Goal: Browse casually

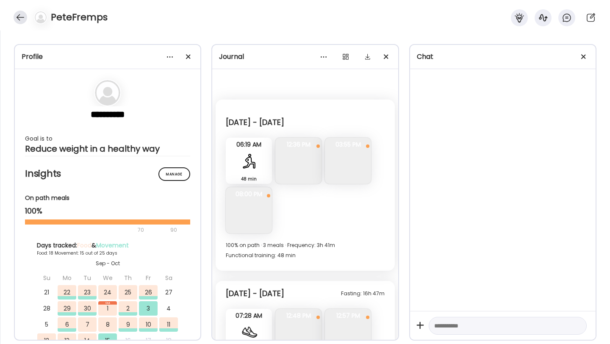
click at [17, 20] on div at bounding box center [21, 18] width 14 height 14
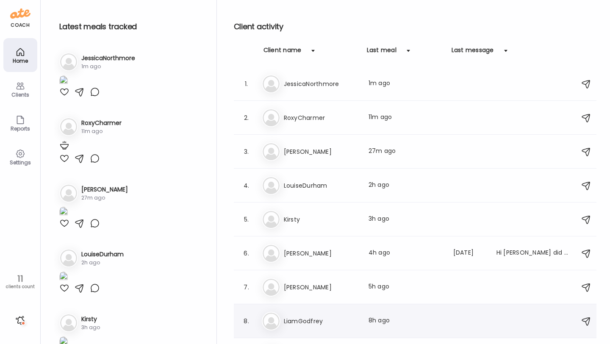
click at [312, 310] on div "8. Li LiamGodfrey Last meal: 8h ago" at bounding box center [415, 321] width 362 height 34
click at [312, 327] on div "Li LiamGodfrey Last meal: 8h ago" at bounding box center [416, 321] width 309 height 19
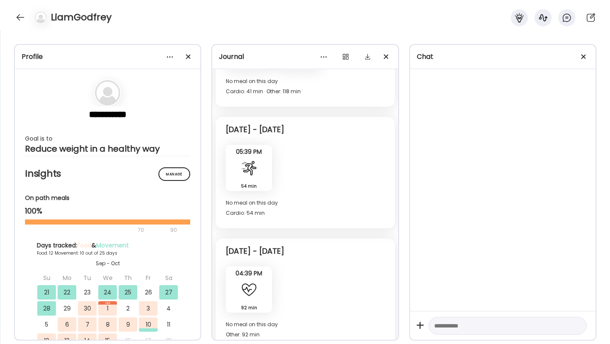
scroll to position [3064, 0]
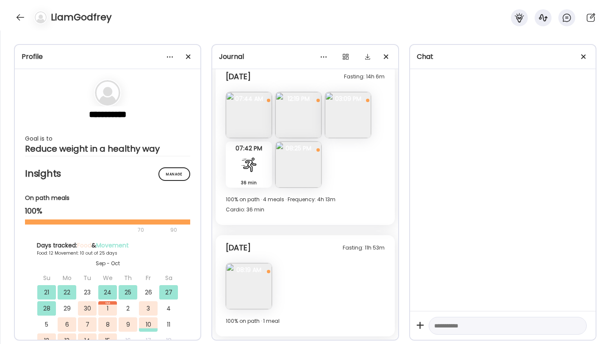
click at [303, 170] on img at bounding box center [298, 164] width 46 height 46
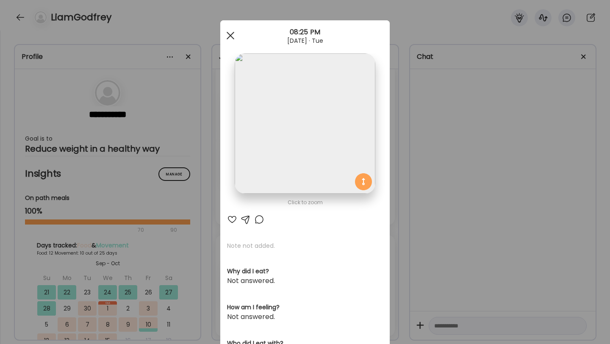
click at [229, 35] on span at bounding box center [231, 36] width 8 height 8
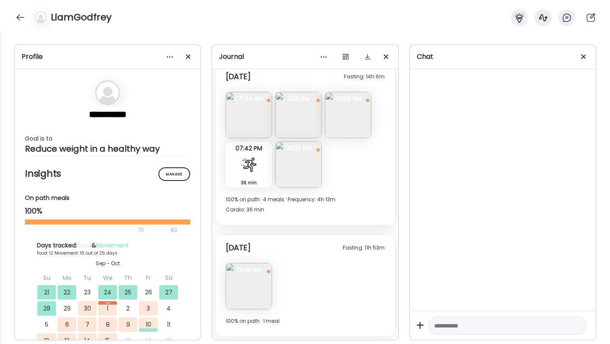
click at [301, 176] on img at bounding box center [298, 164] width 46 height 46
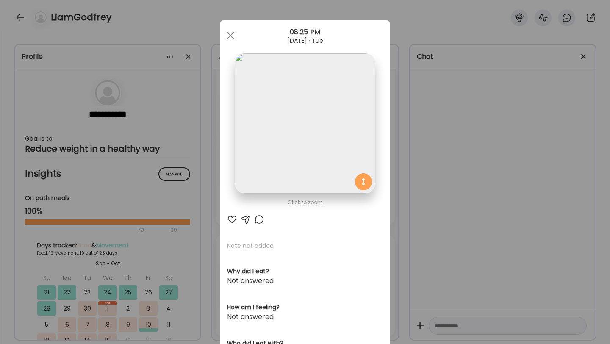
click at [312, 127] on img at bounding box center [305, 123] width 140 height 140
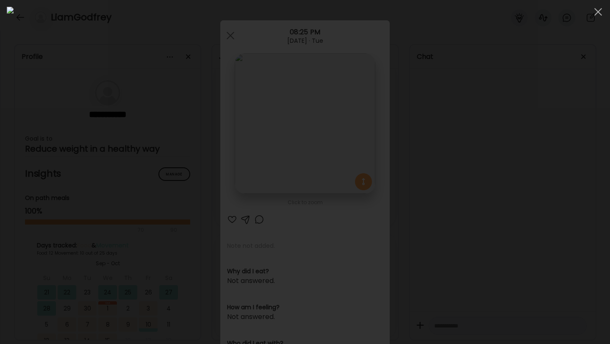
click at [312, 127] on img at bounding box center [305, 172] width 596 height 330
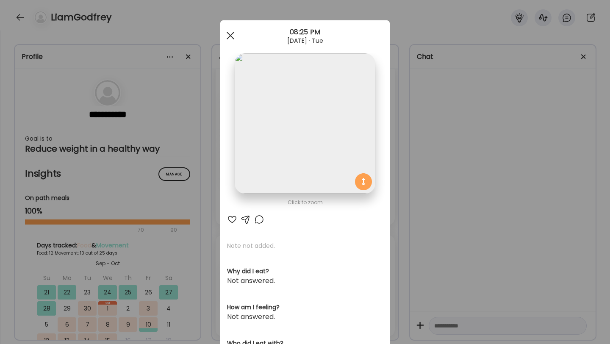
click at [227, 39] on span at bounding box center [231, 36] width 8 height 8
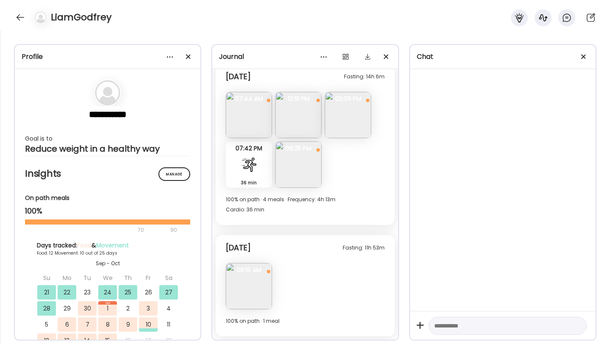
click at [253, 295] on img at bounding box center [249, 286] width 46 height 46
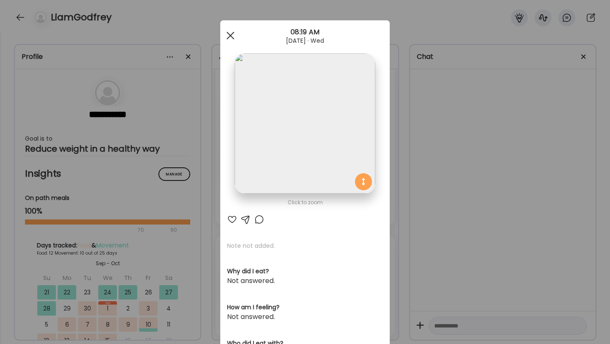
click at [235, 41] on div at bounding box center [230, 35] width 17 height 17
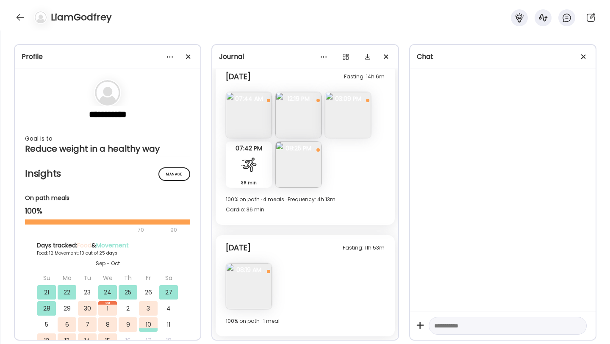
click at [290, 114] on img at bounding box center [298, 115] width 46 height 46
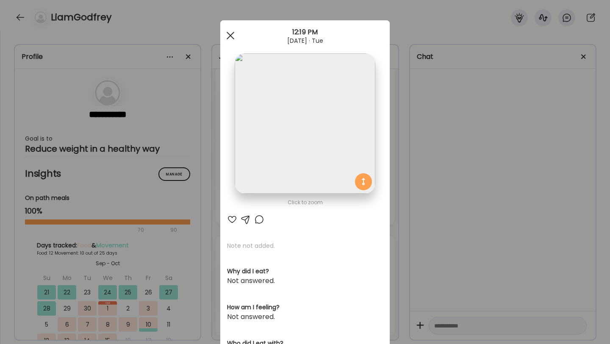
click at [229, 39] on div at bounding box center [230, 35] width 17 height 17
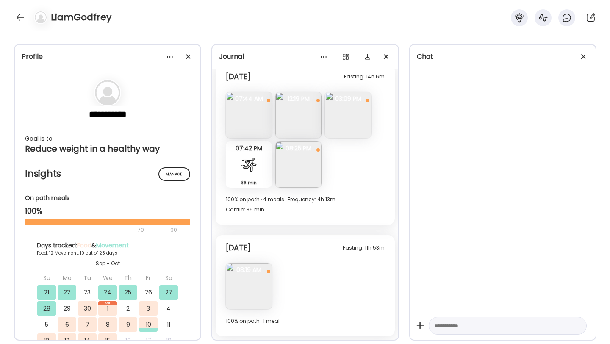
click at [258, 120] on img at bounding box center [249, 115] width 46 height 46
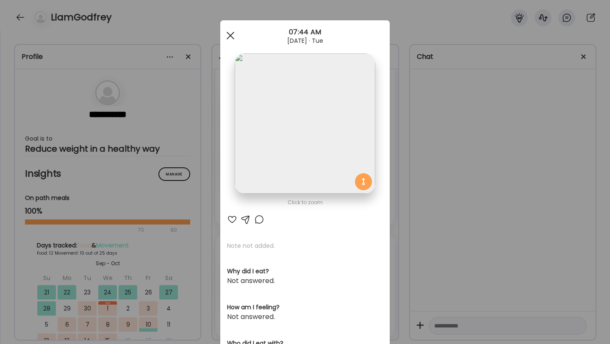
click at [233, 37] on div at bounding box center [230, 35] width 17 height 17
